Goal: Task Accomplishment & Management: Use online tool/utility

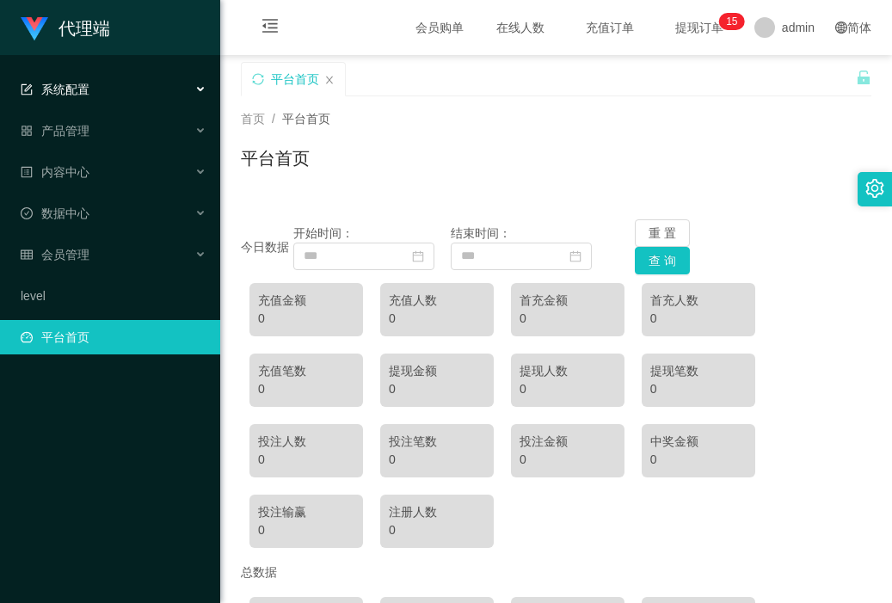
click at [101, 90] on div "系统配置" at bounding box center [110, 89] width 220 height 34
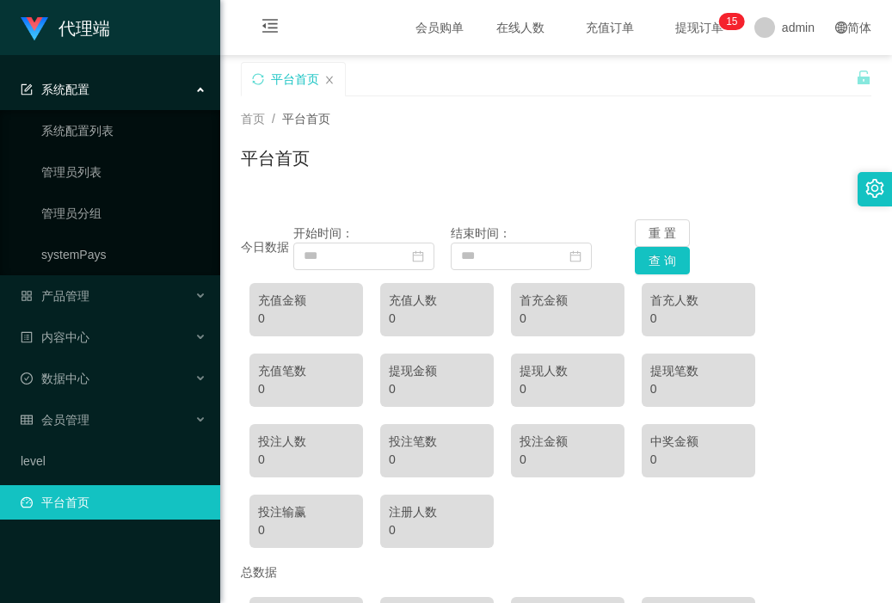
click at [140, 83] on div "系统配置" at bounding box center [110, 89] width 220 height 34
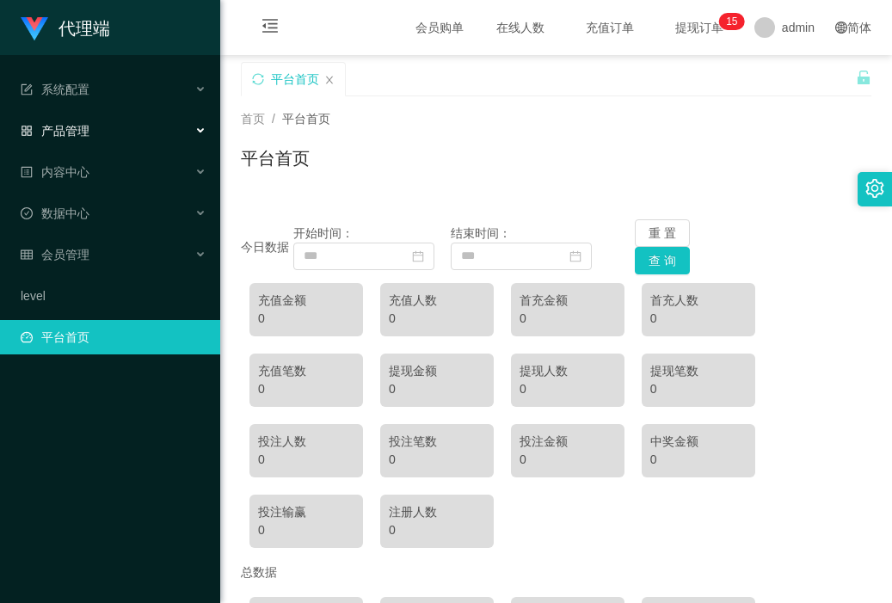
click at [106, 126] on div "产品管理" at bounding box center [110, 131] width 220 height 34
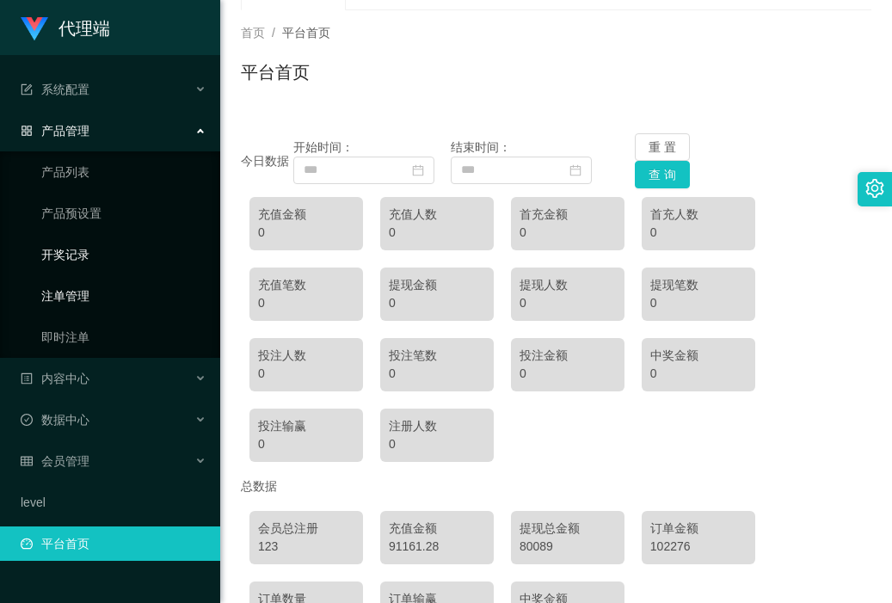
scroll to position [172, 0]
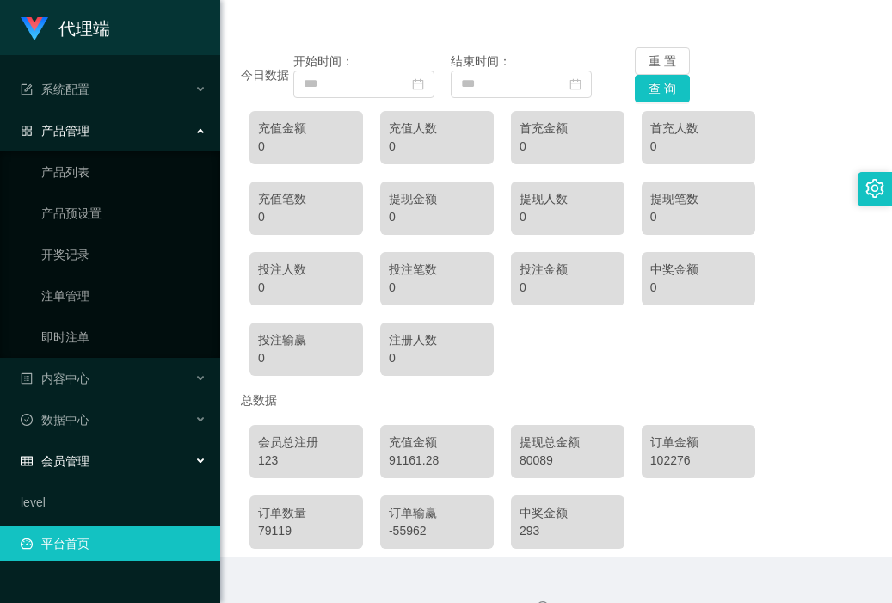
click at [104, 465] on div "会员管理" at bounding box center [110, 461] width 220 height 34
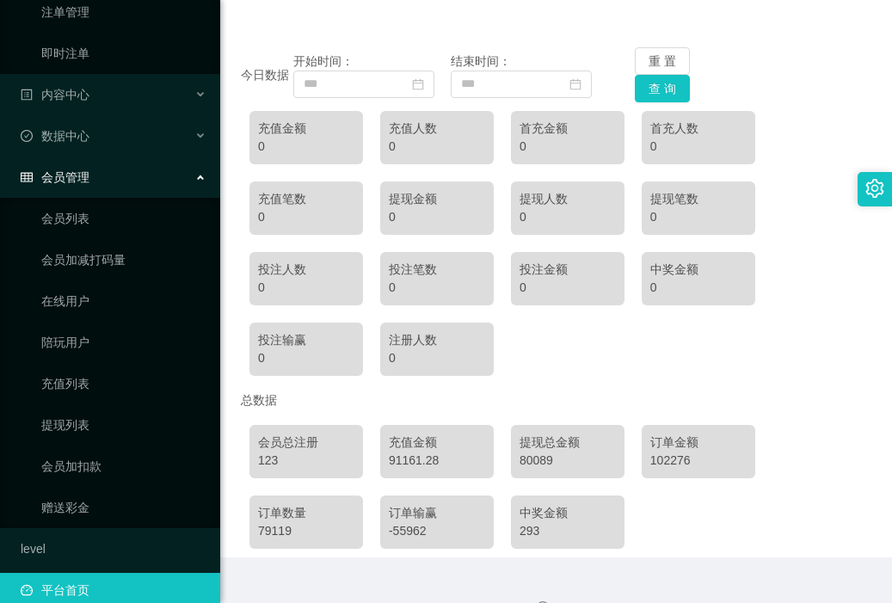
scroll to position [305, 0]
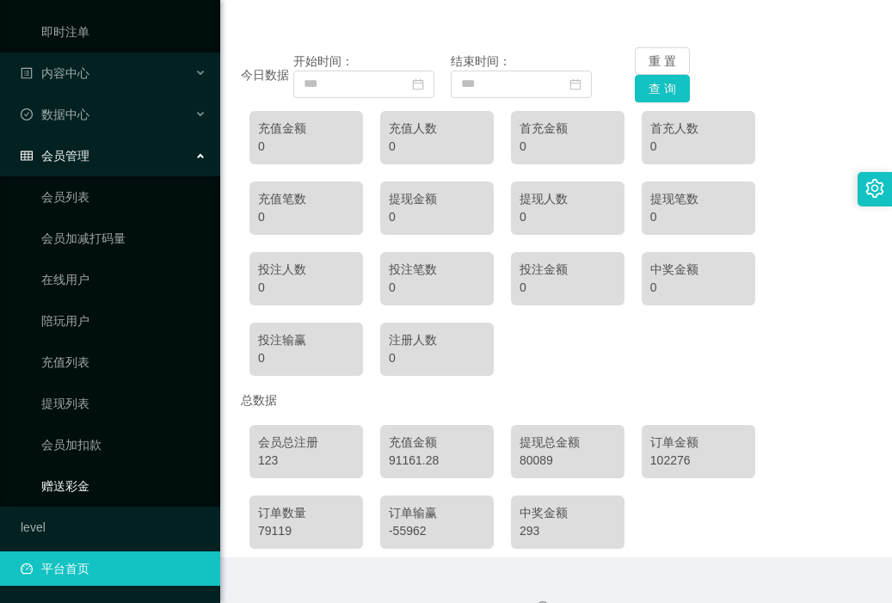
drag, startPoint x: 74, startPoint y: 479, endPoint x: 85, endPoint y: 480, distance: 11.2
click at [73, 480] on link "赠送彩金" at bounding box center [123, 486] width 165 height 34
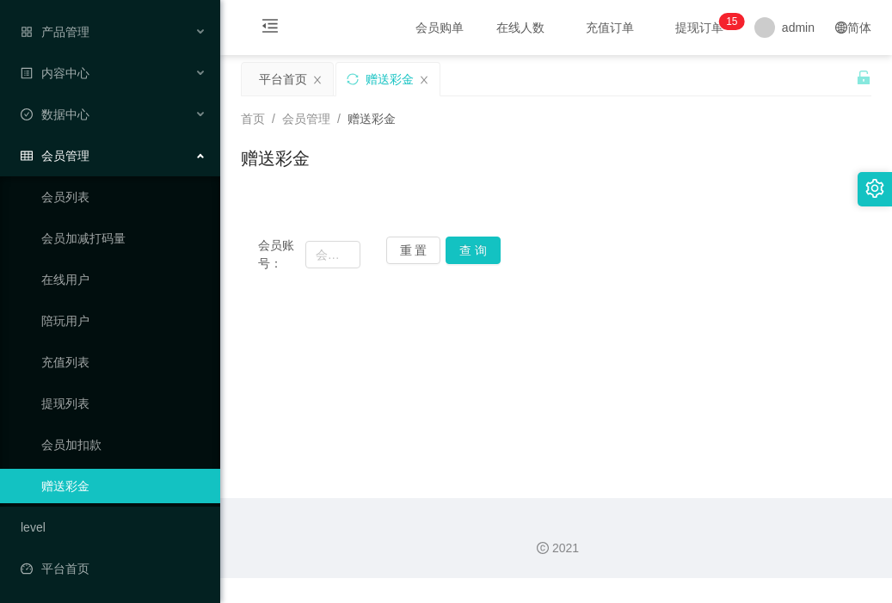
scroll to position [99, 0]
drag, startPoint x: 329, startPoint y: 256, endPoint x: 323, endPoint y: 242, distance: 15.5
click at [328, 256] on input "text" at bounding box center [332, 255] width 55 height 28
type input "jessqq"
click at [468, 256] on button "查 询" at bounding box center [473, 251] width 55 height 28
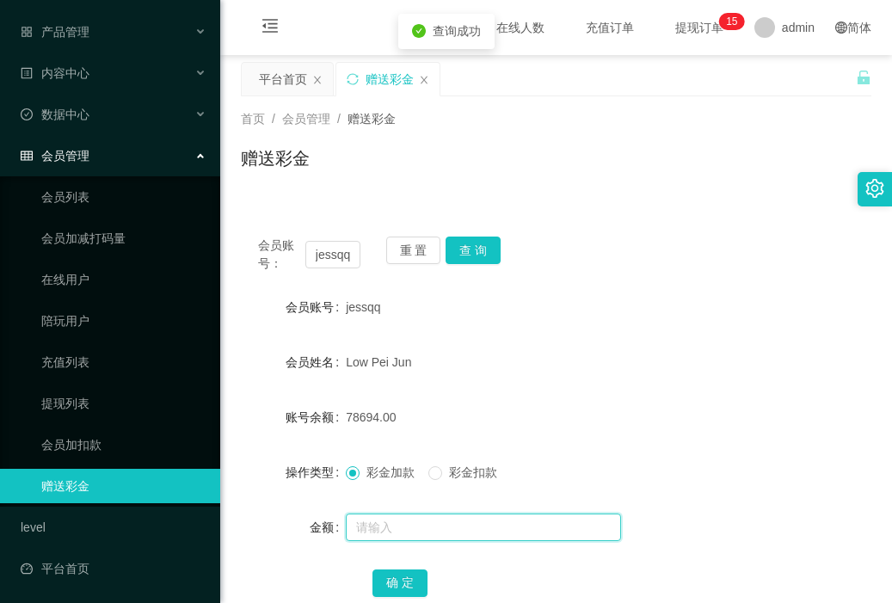
click at [399, 527] on input "text" at bounding box center [483, 528] width 275 height 28
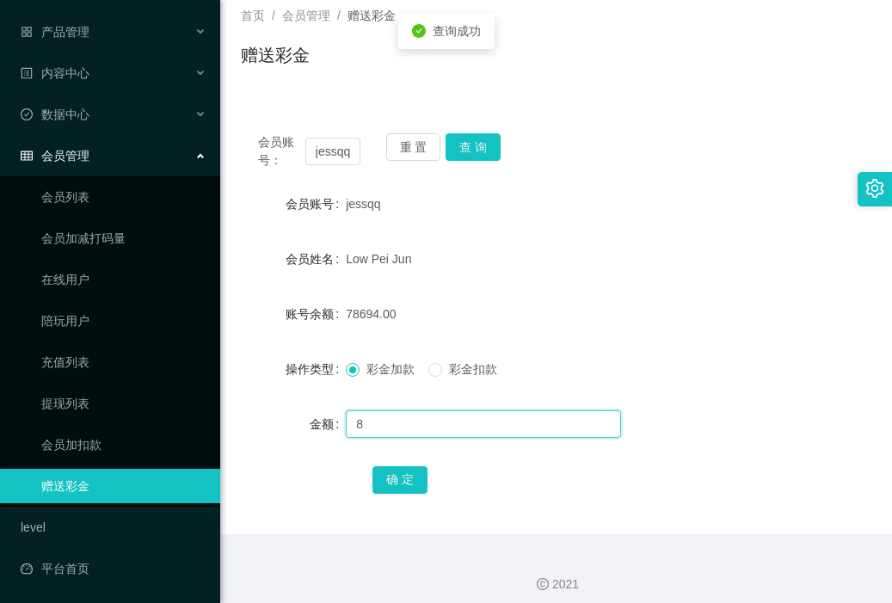
scroll to position [114, 0]
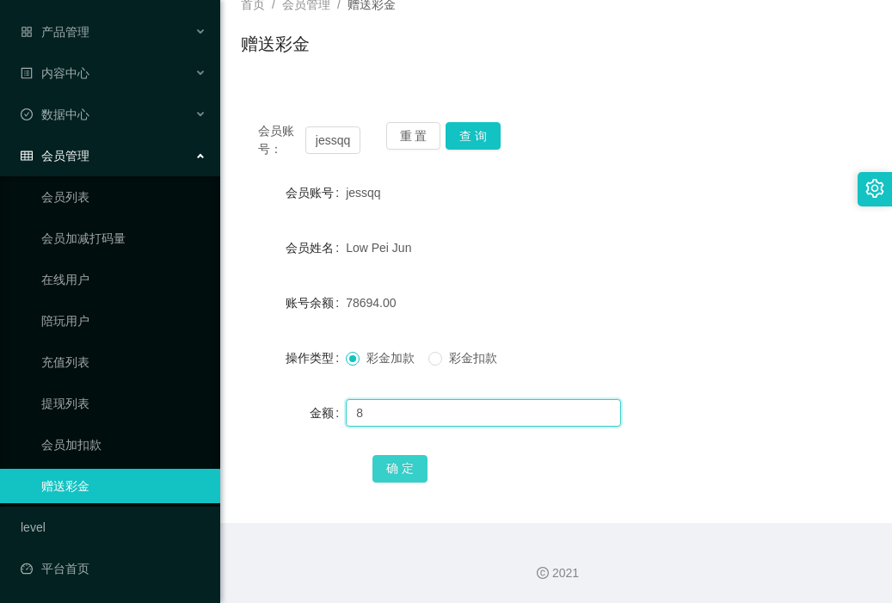
type input "8"
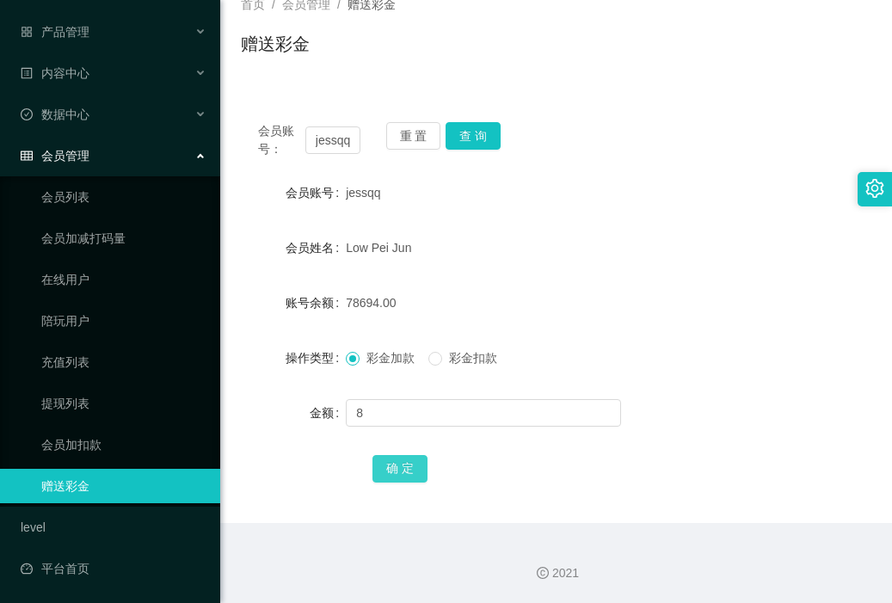
click at [406, 475] on button "确 定" at bounding box center [400, 469] width 55 height 28
